Goal: Check status: Check status

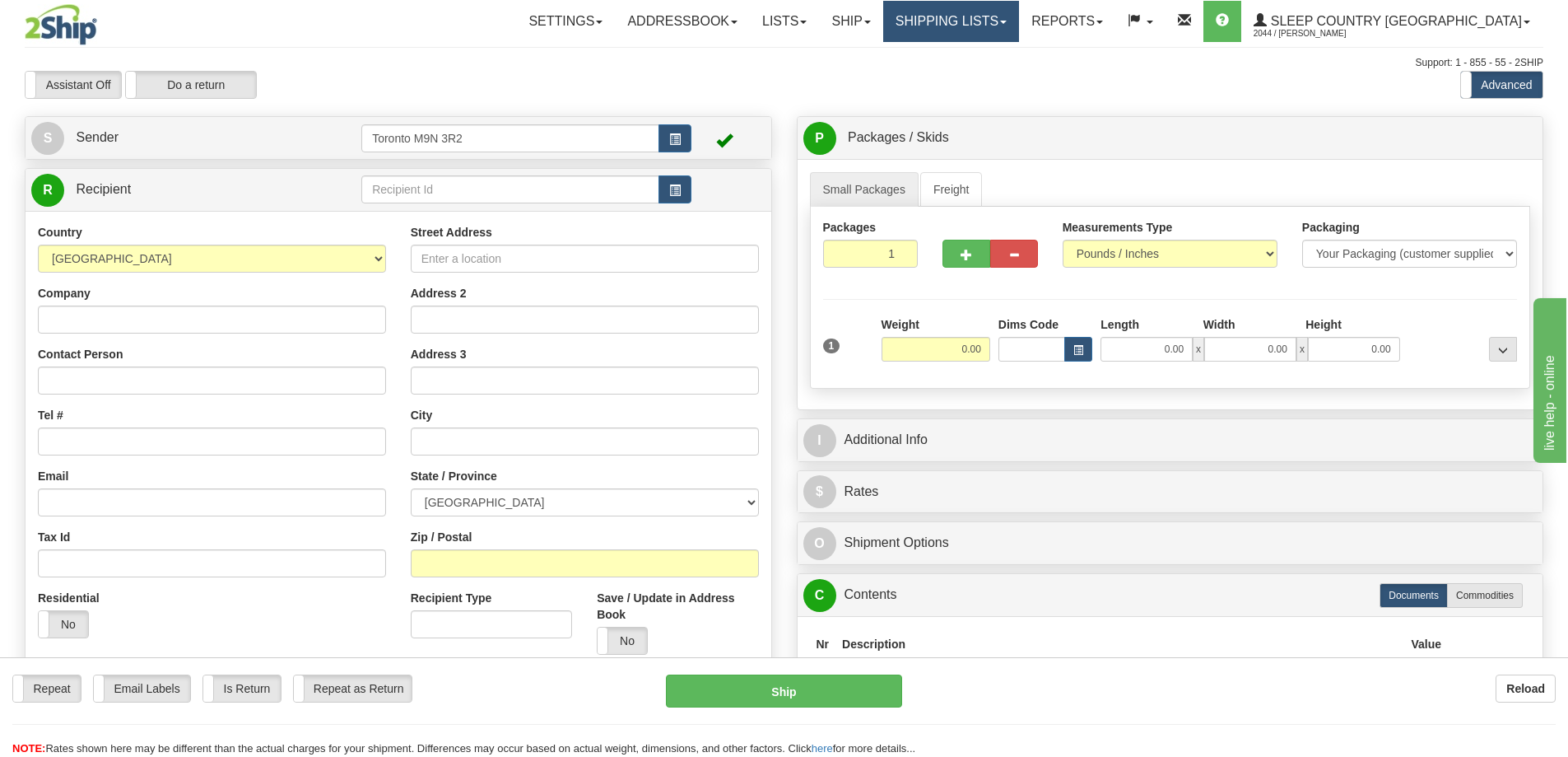
click at [1007, 25] on link "Shipping lists" at bounding box center [951, 22] width 136 height 41
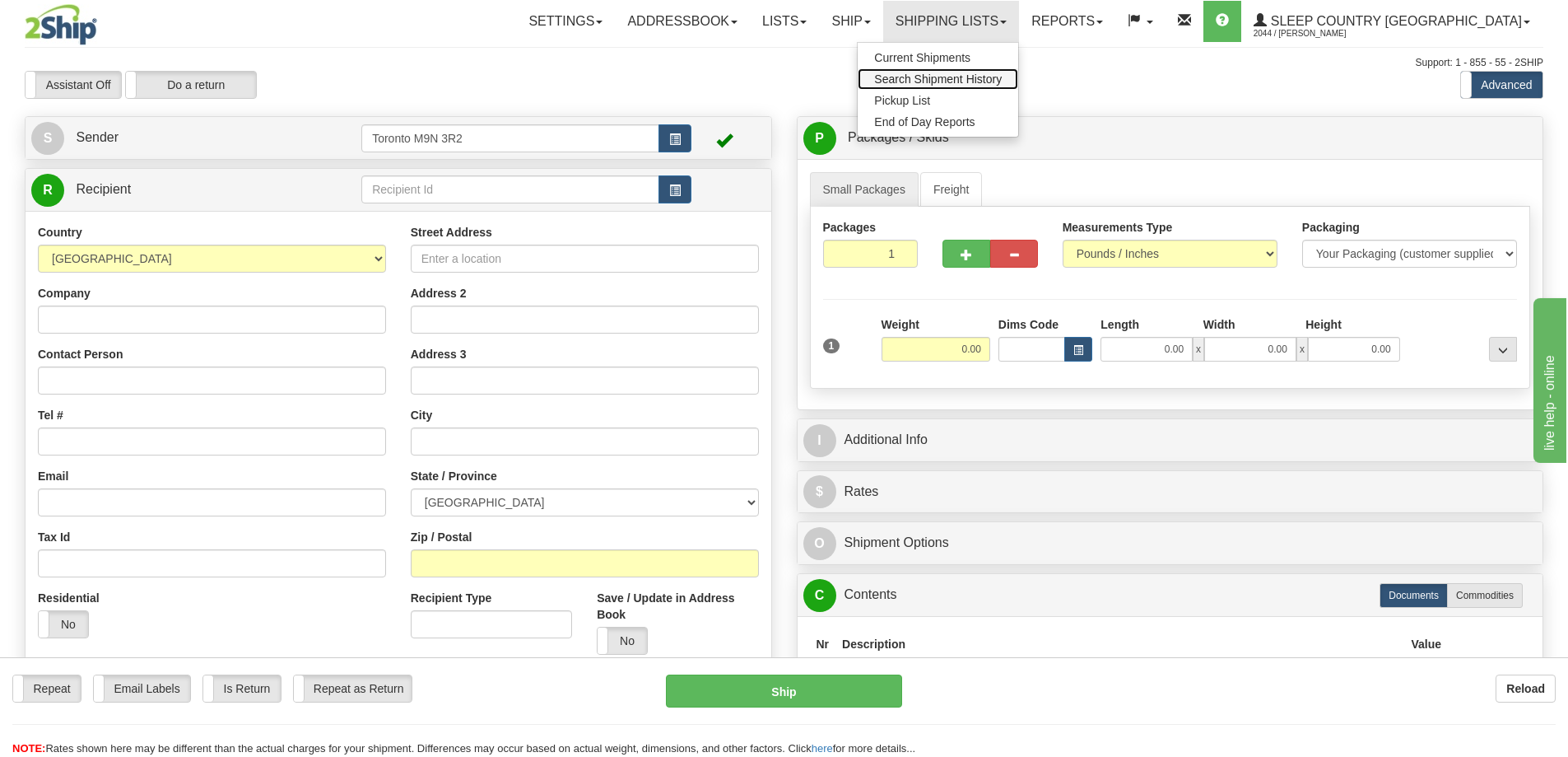
click at [996, 72] on span "Search Shipment History" at bounding box center [937, 78] width 128 height 13
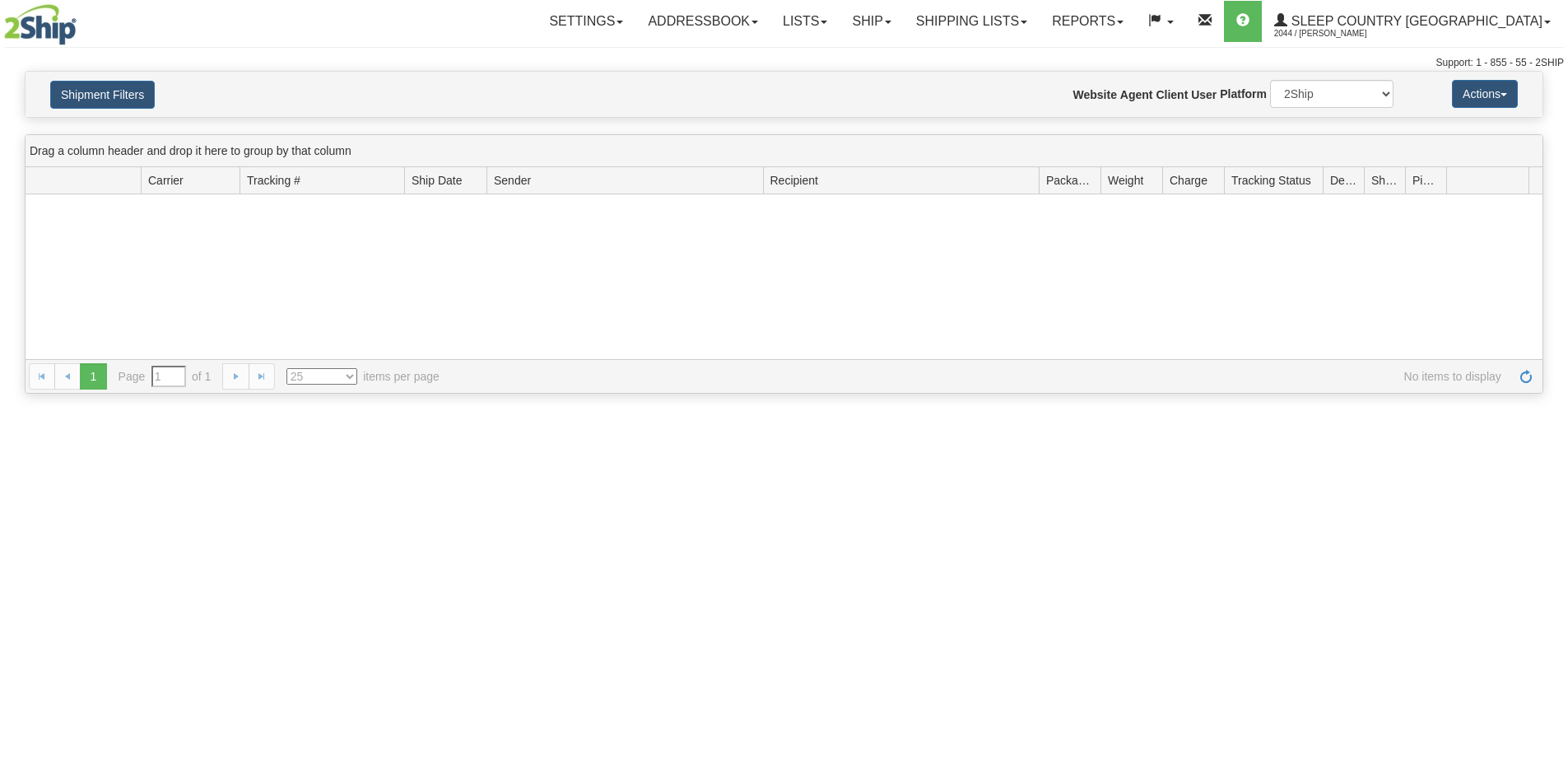
type input "From [DATE] To [DATE]"
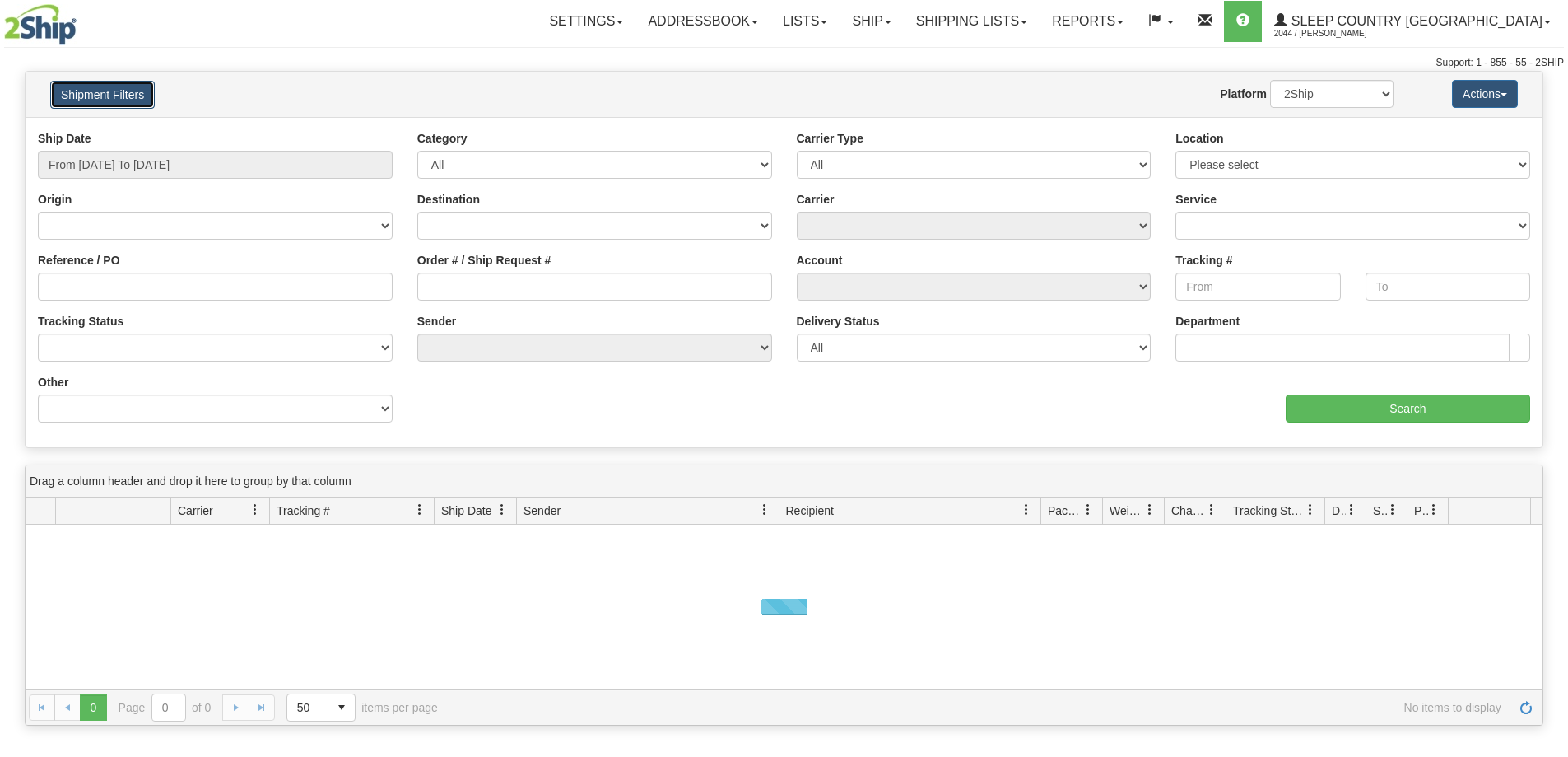
click at [76, 98] on button "Shipment Filters" at bounding box center [102, 95] width 105 height 28
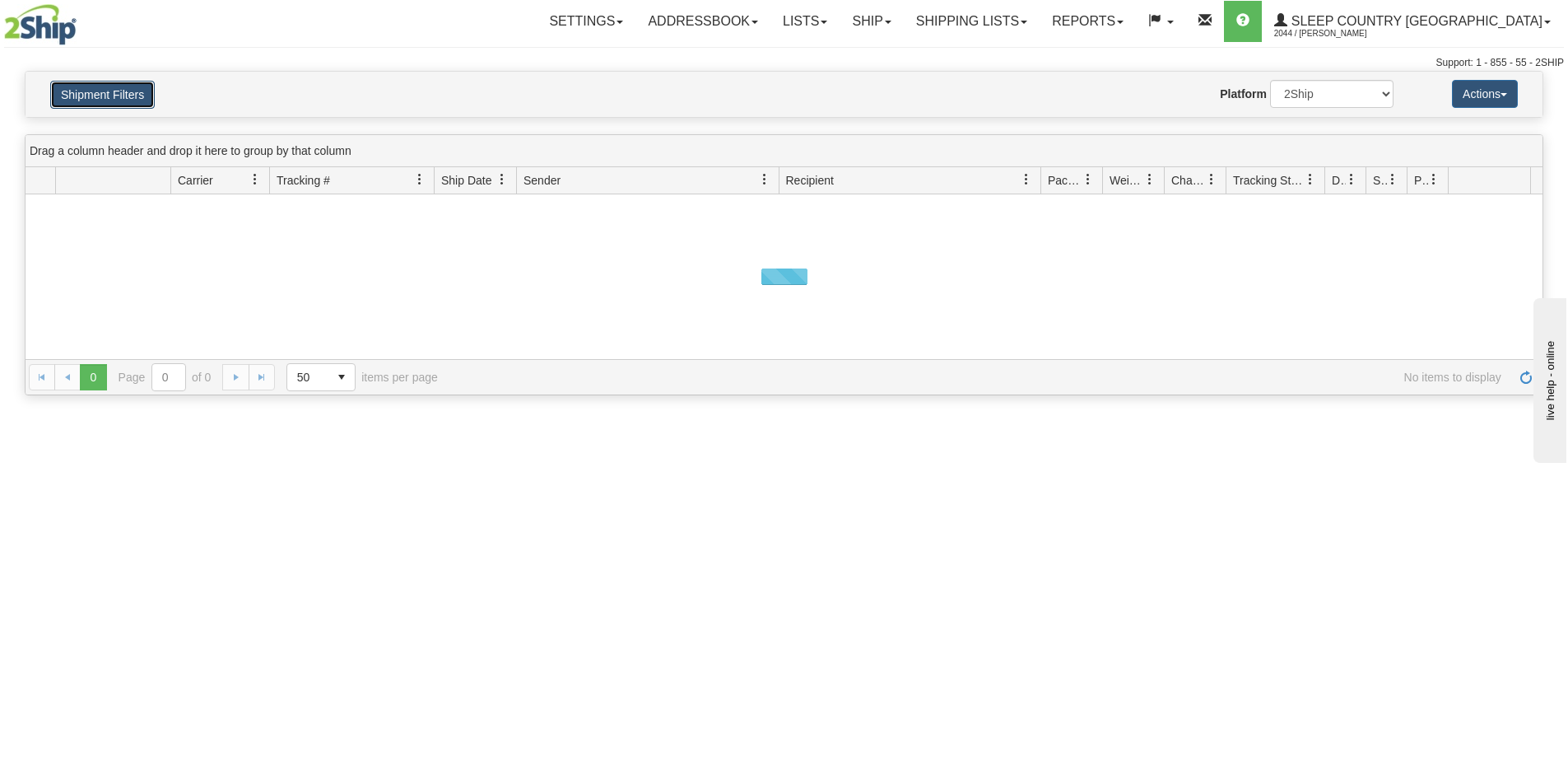
click at [76, 98] on button "Shipment Filters" at bounding box center [102, 95] width 105 height 28
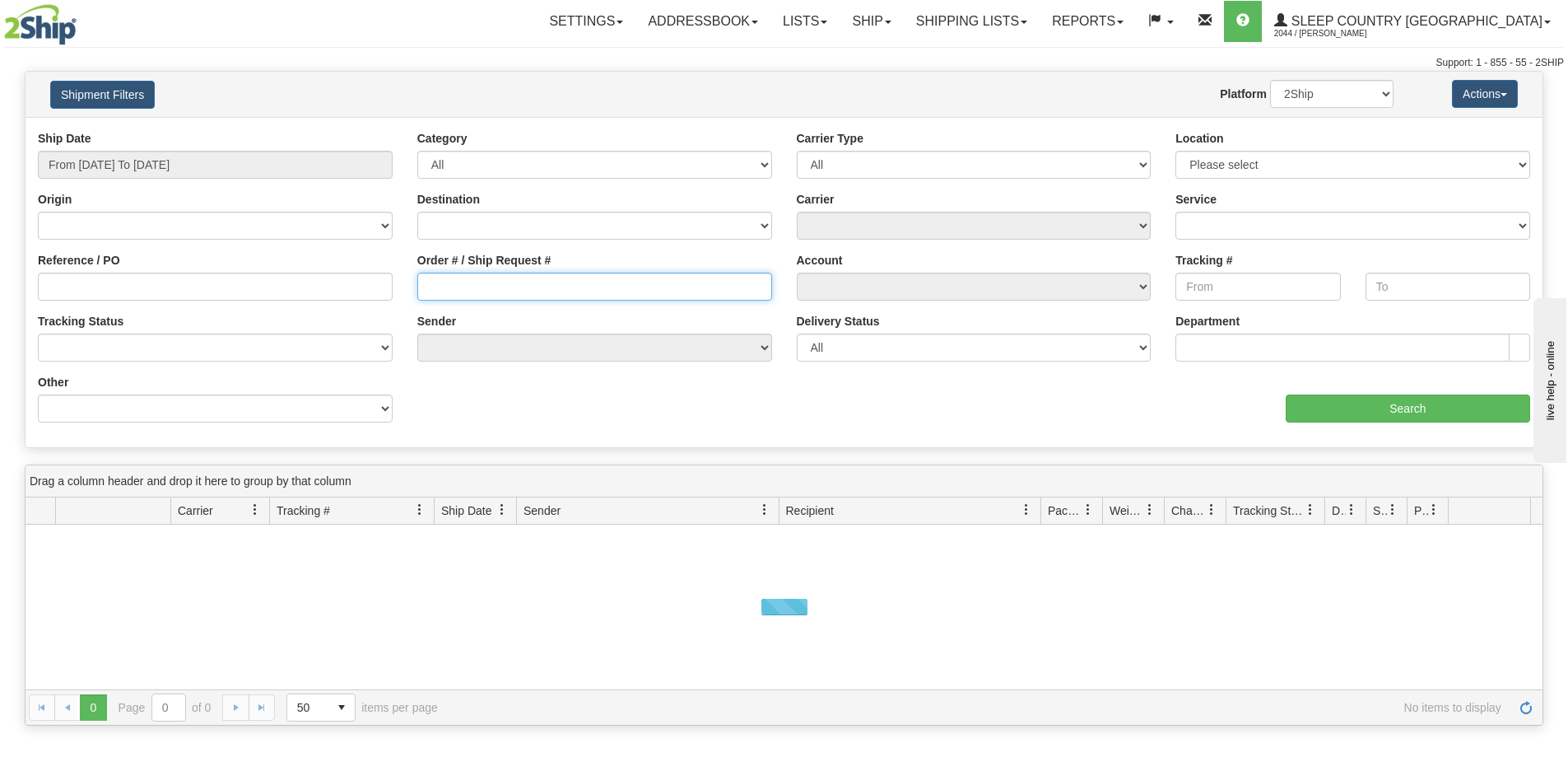
click at [486, 300] on input "Order # / Ship Request #" at bounding box center [594, 287] width 355 height 28
paste input "9000H992158"
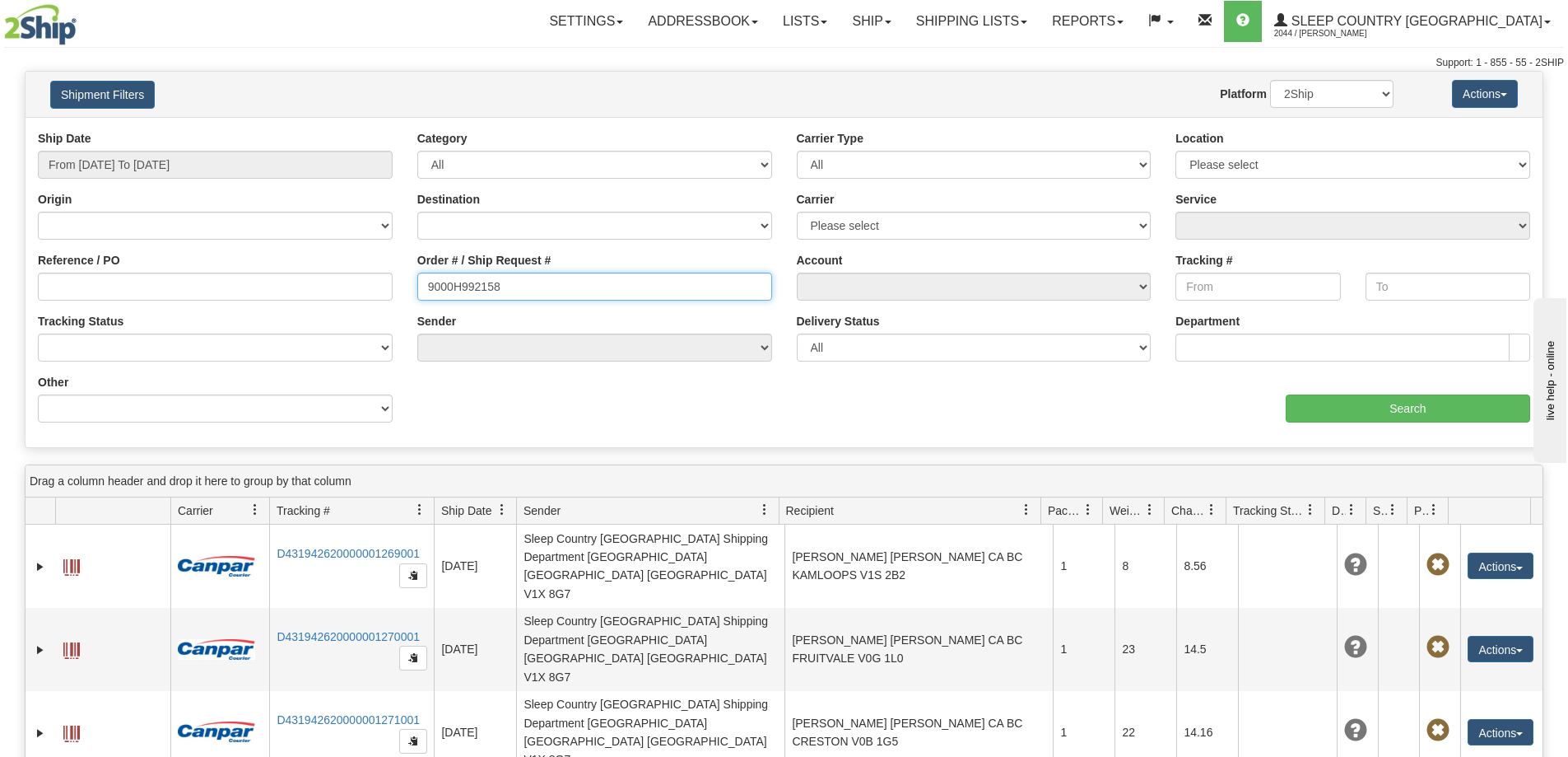
type input "9000H992158"
click at [281, 176] on input "From [DATE] To [DATE]" at bounding box center [215, 164] width 355 height 28
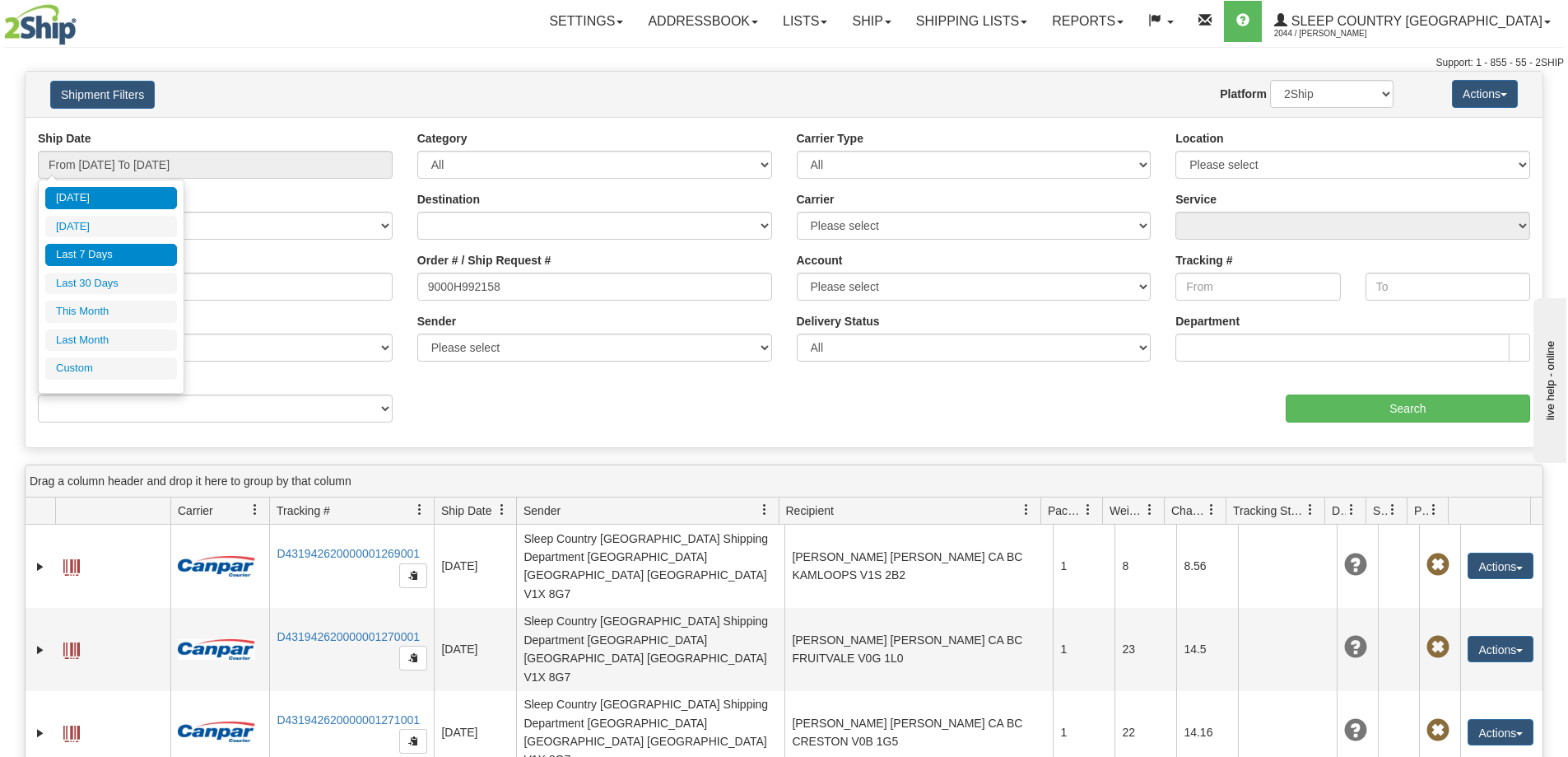
click at [102, 258] on li "Last 7 Days" at bounding box center [110, 254] width 132 height 22
type input "From [DATE] To [DATE]"
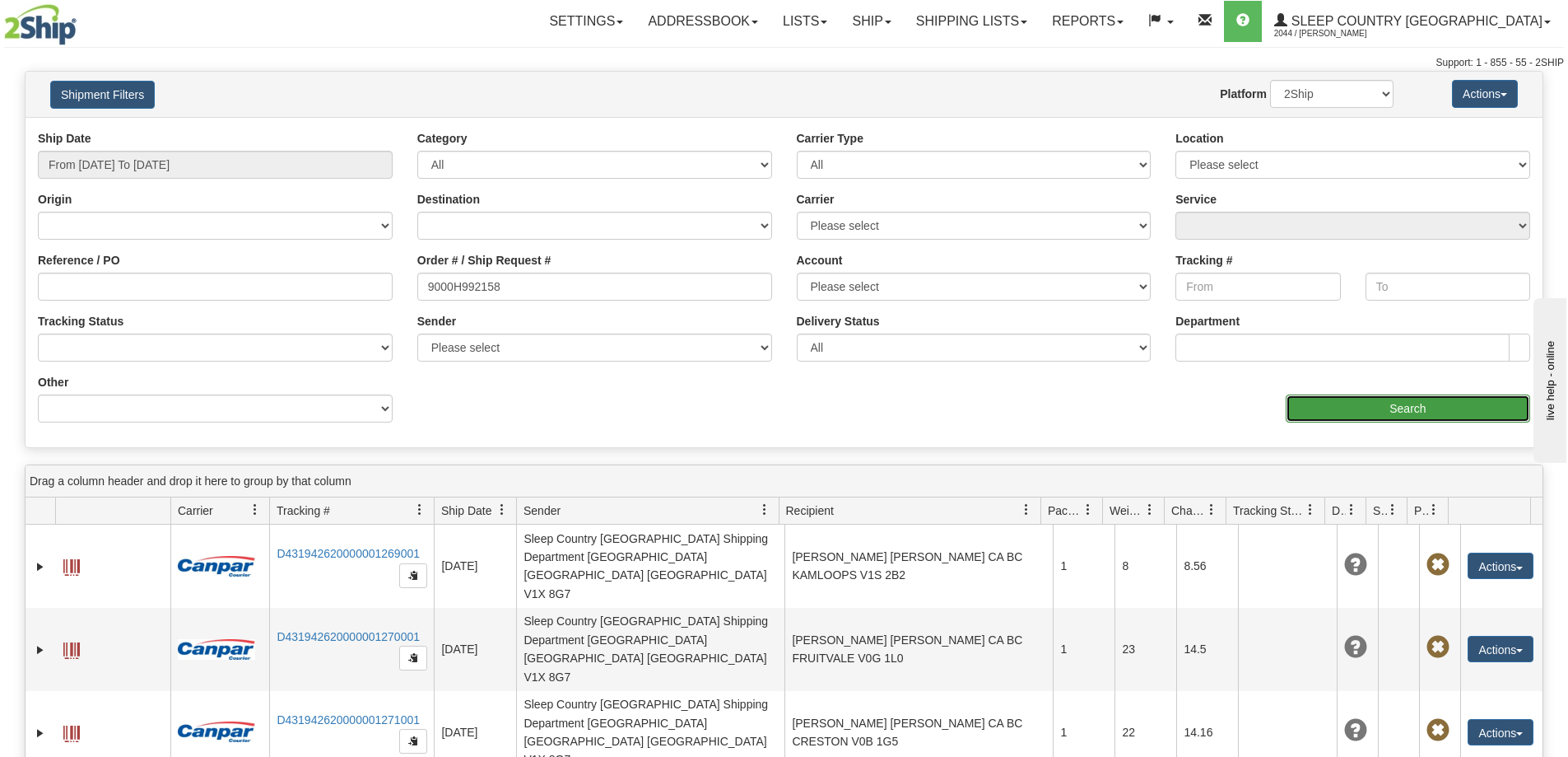
click at [1382, 414] on input "Search" at bounding box center [1408, 408] width 244 height 28
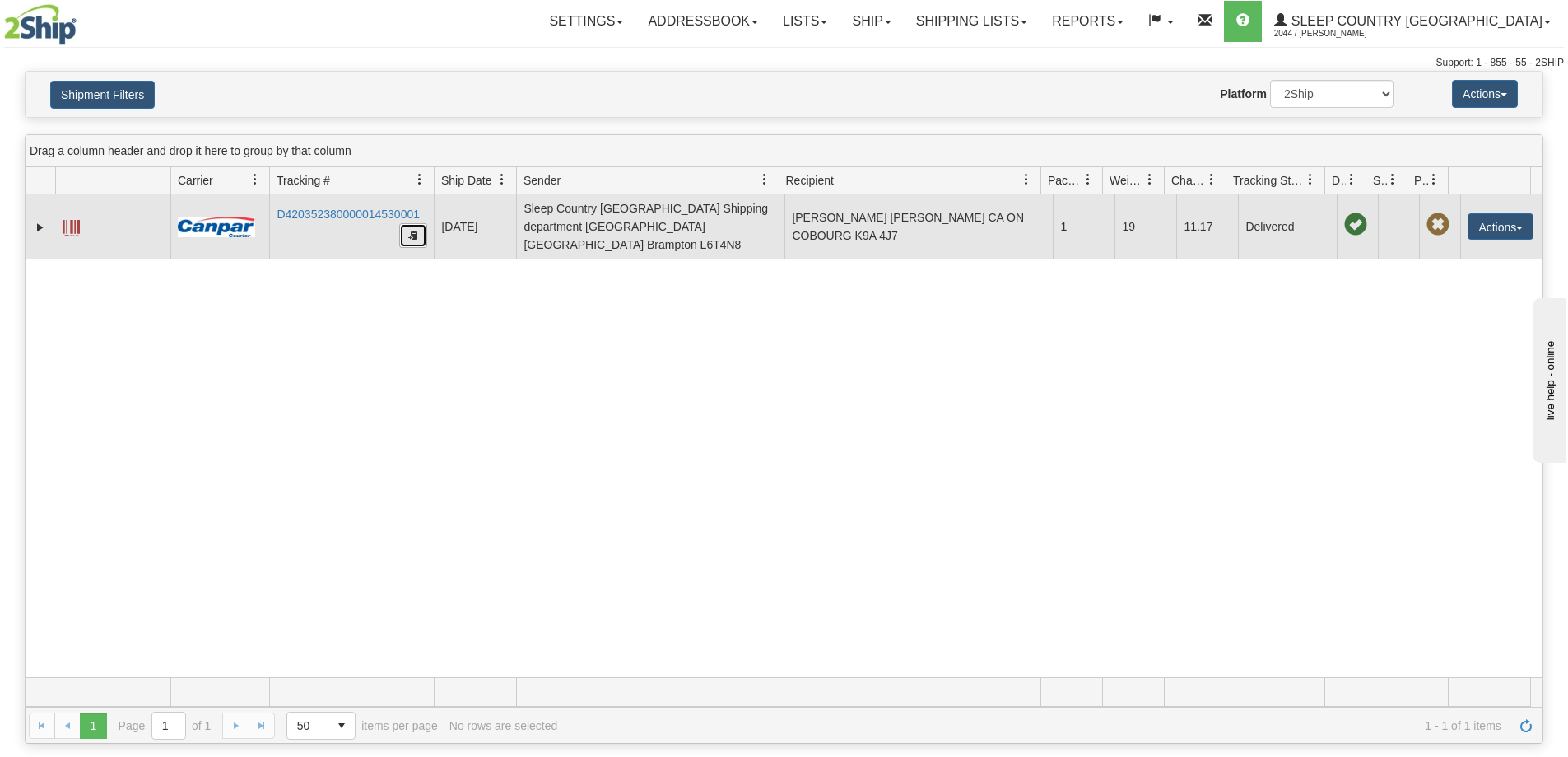
click at [405, 232] on button "button" at bounding box center [413, 235] width 28 height 24
